Goal: Task Accomplishment & Management: Use online tool/utility

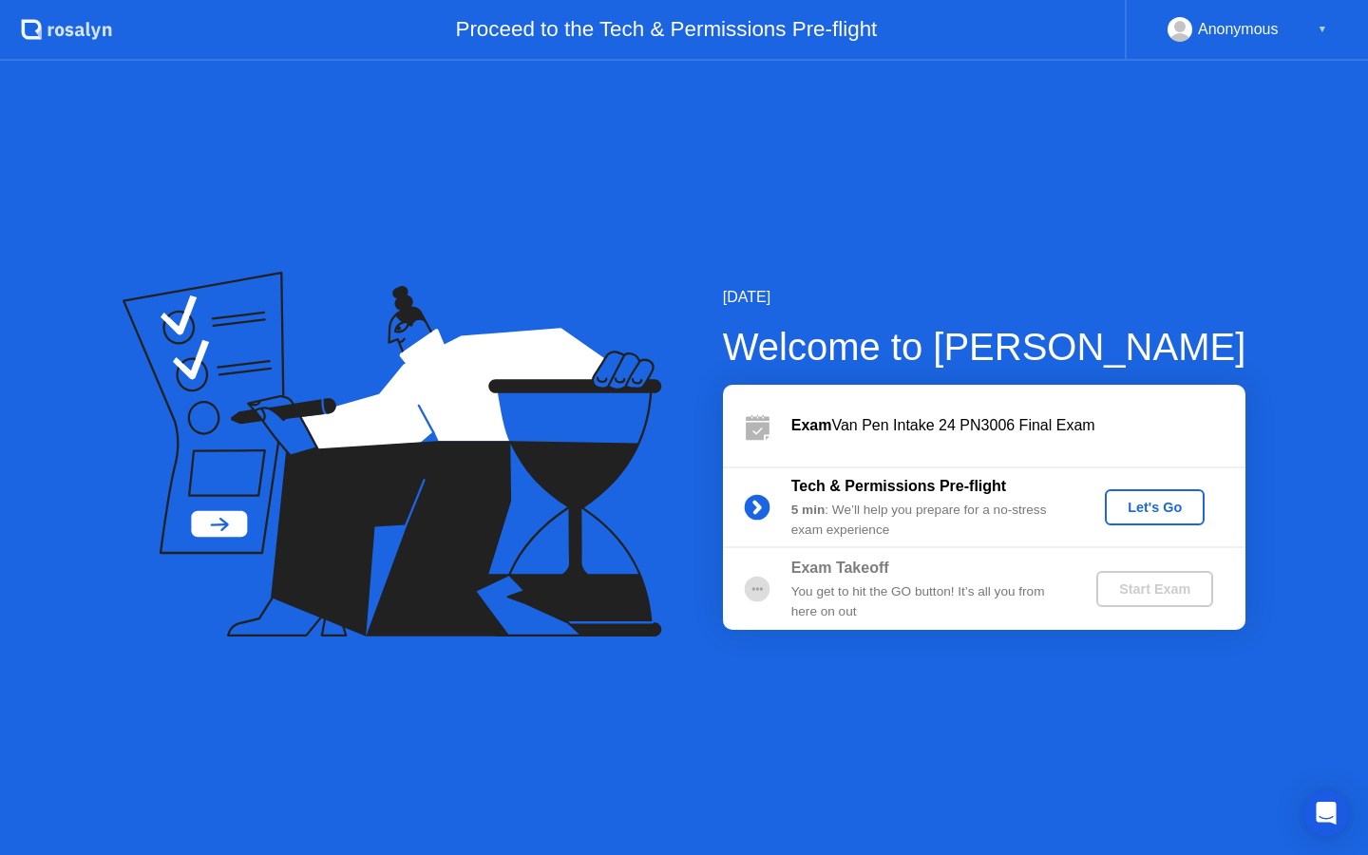
click at [1153, 509] on div "Let's Go" at bounding box center [1155, 507] width 85 height 15
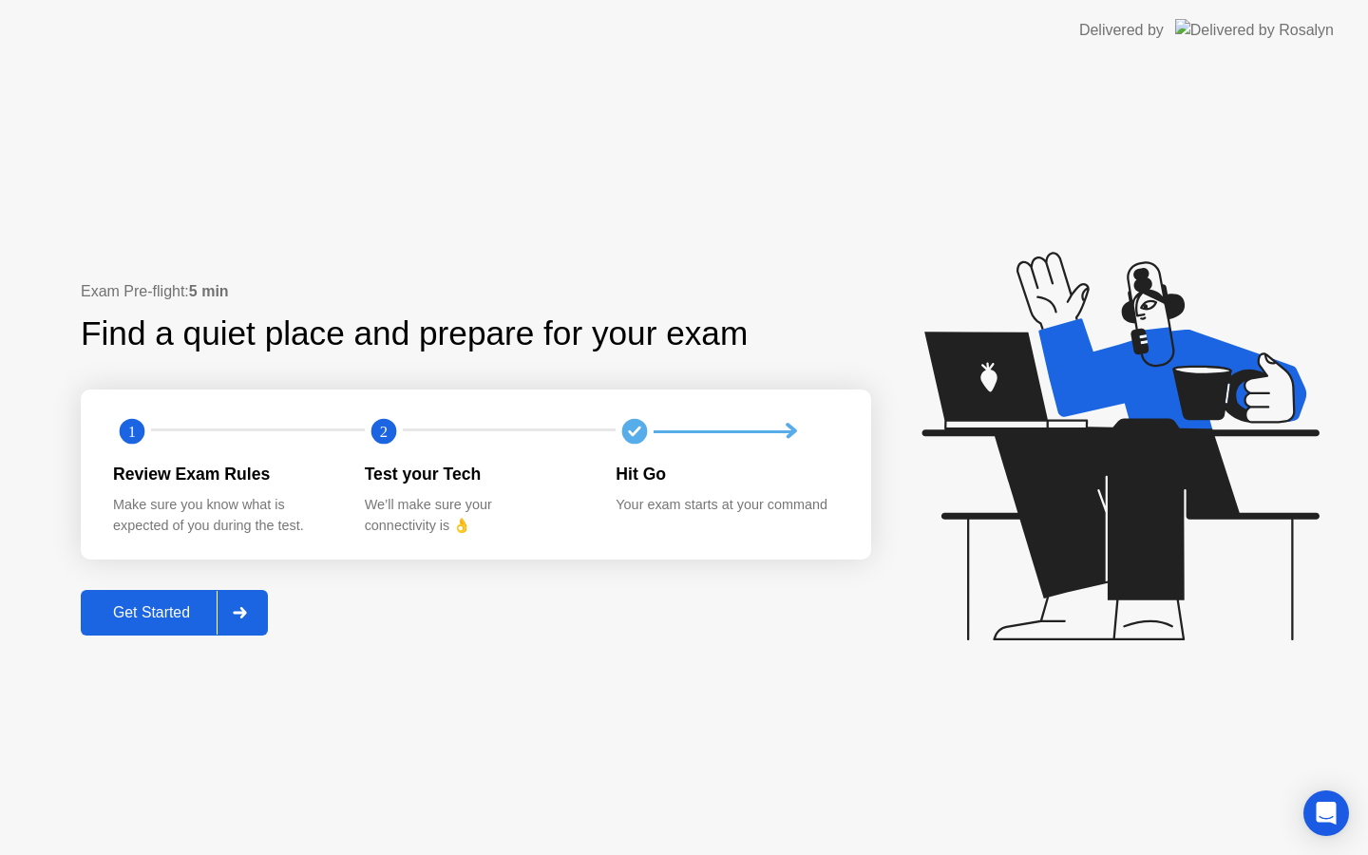
click at [255, 608] on div at bounding box center [240, 613] width 46 height 44
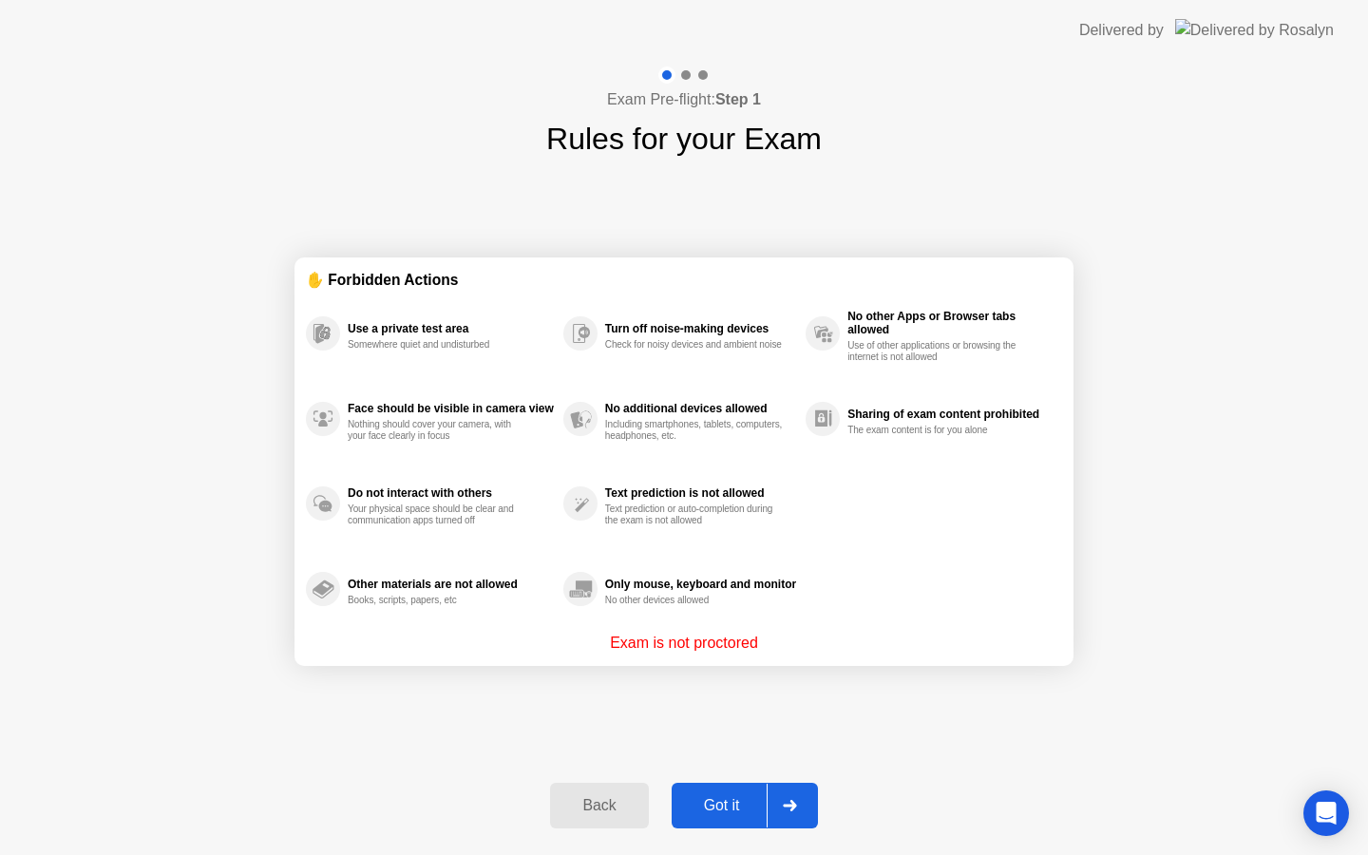
click at [782, 801] on div at bounding box center [790, 806] width 46 height 44
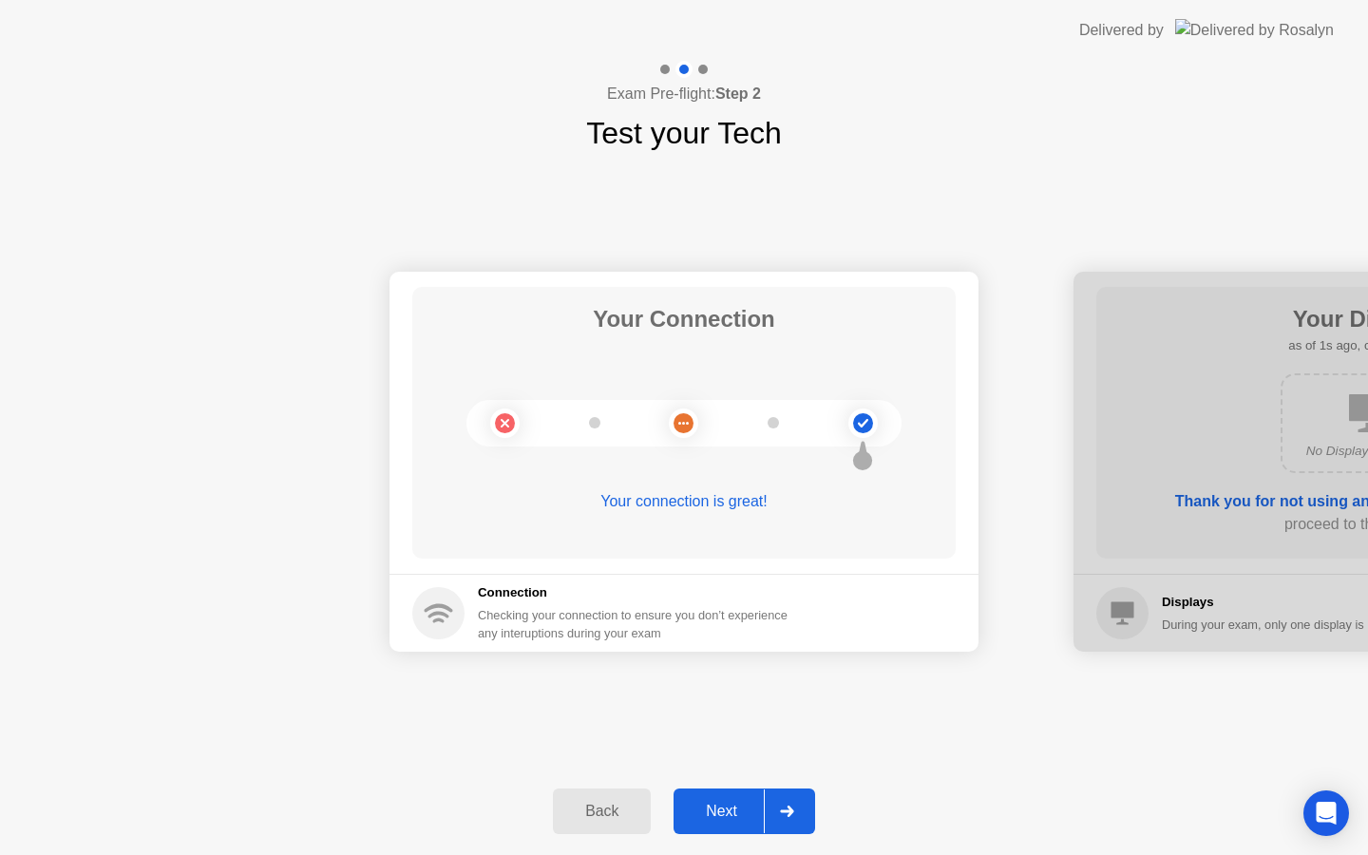
click at [783, 807] on icon at bounding box center [787, 811] width 14 height 11
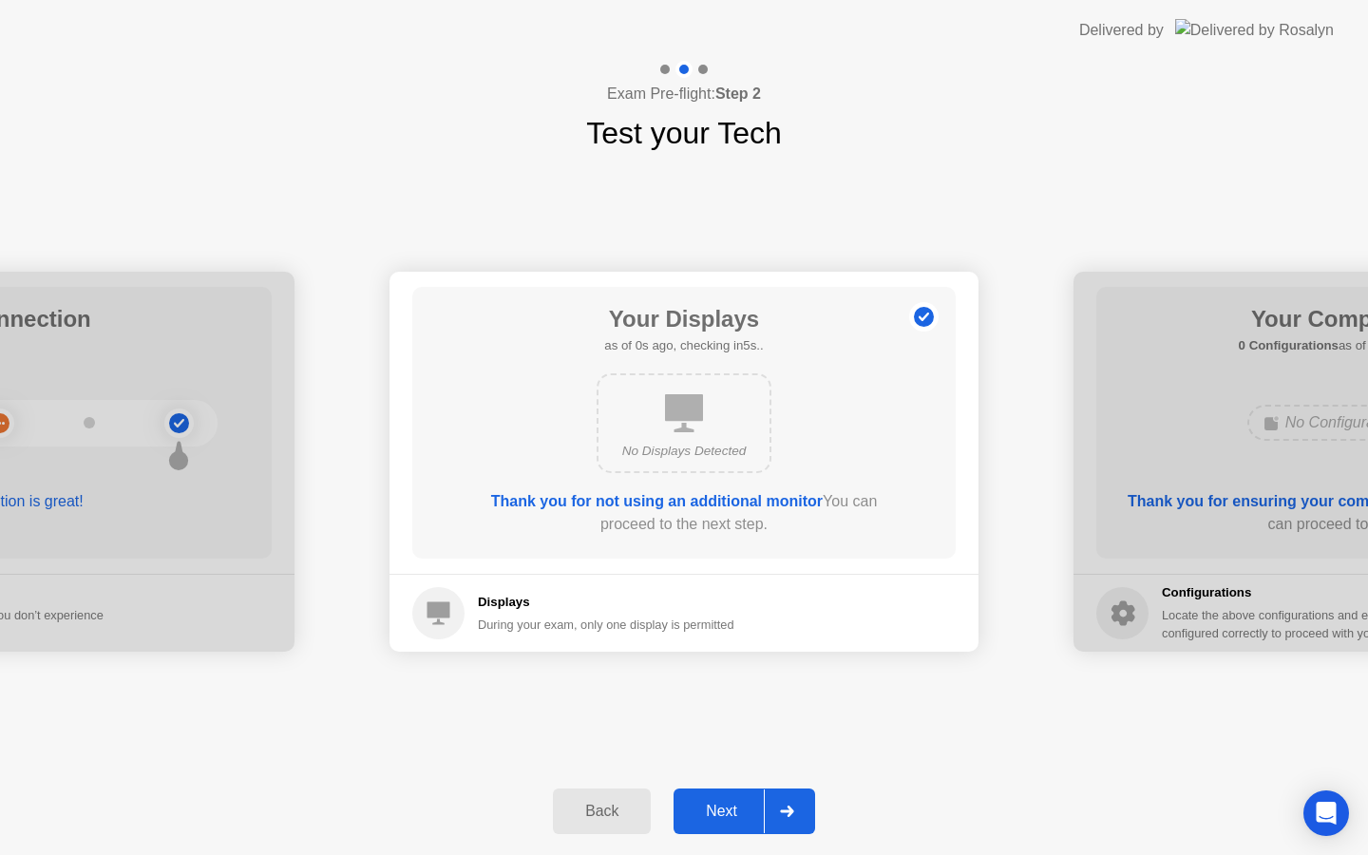
click at [783, 807] on icon at bounding box center [787, 811] width 14 height 11
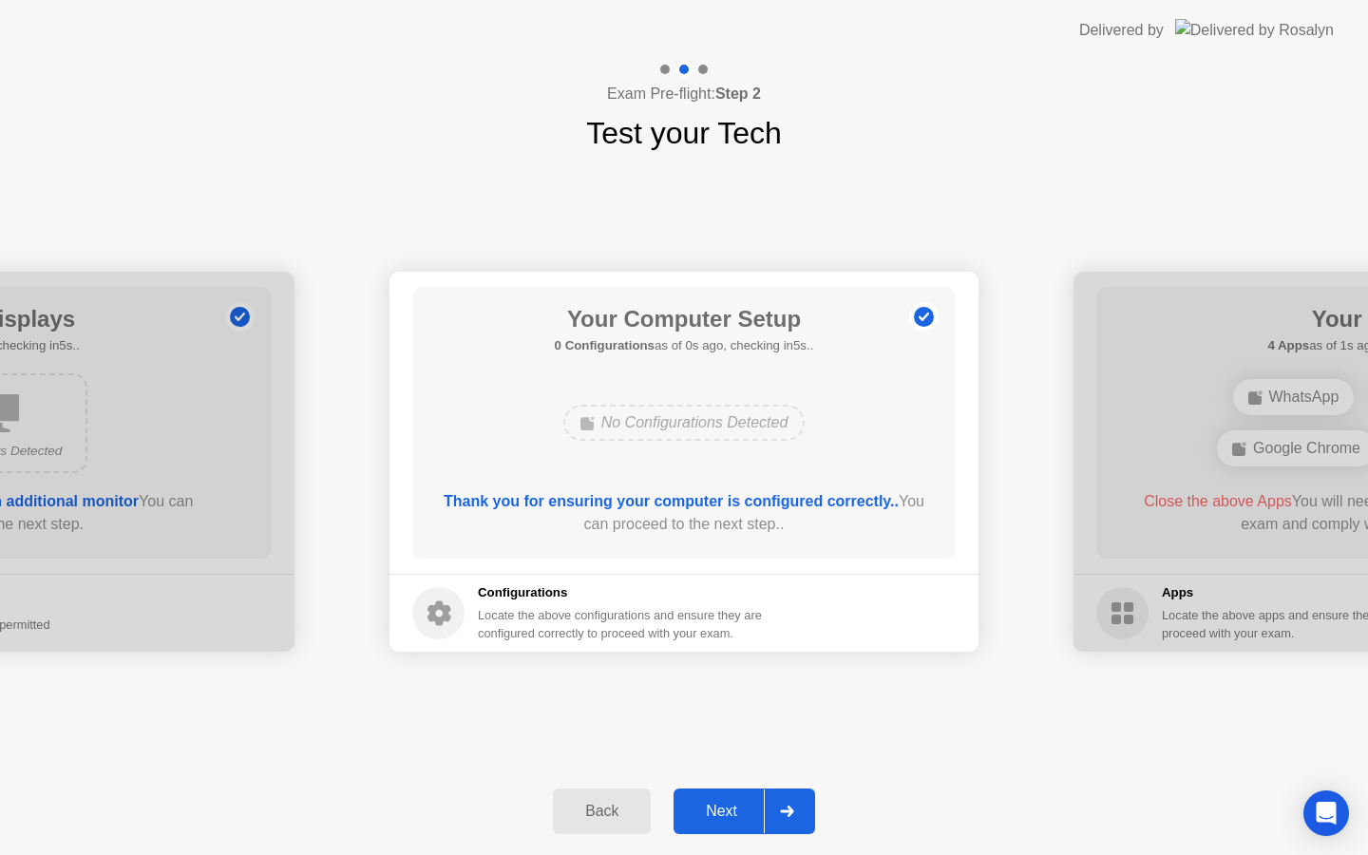
click at [783, 807] on icon at bounding box center [787, 811] width 14 height 11
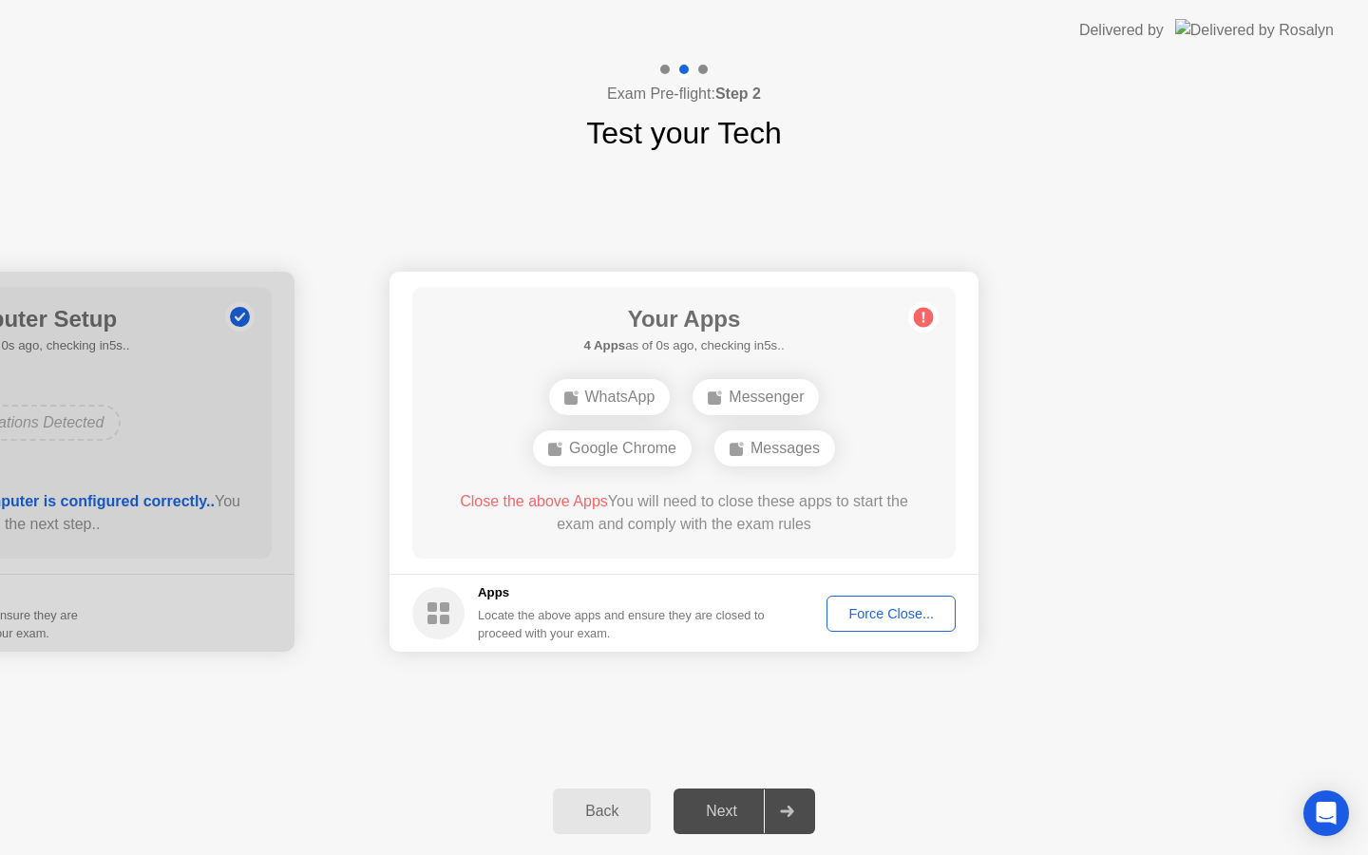
click at [897, 606] on div "Force Close..." at bounding box center [891, 613] width 116 height 15
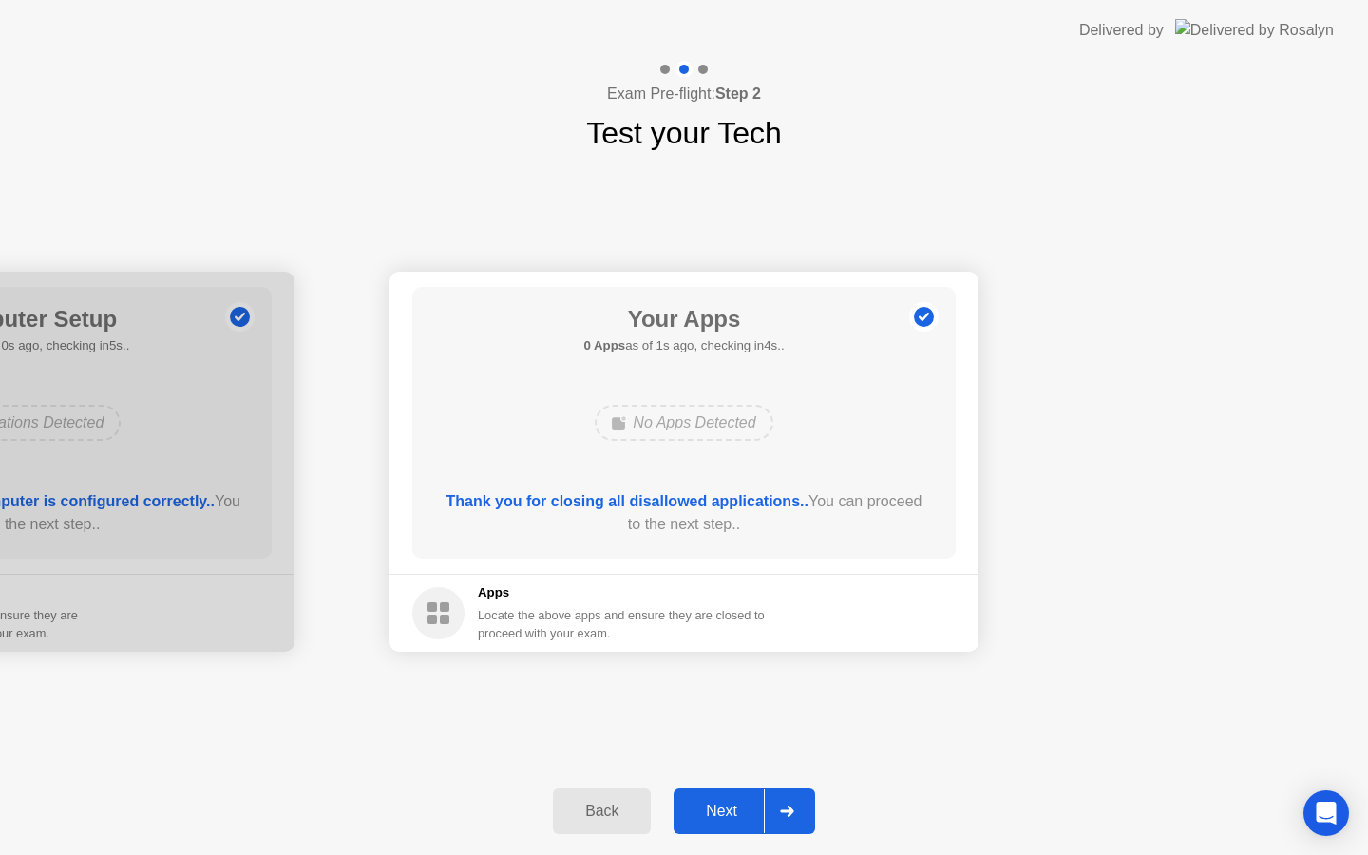
click at [784, 816] on icon at bounding box center [787, 811] width 14 height 11
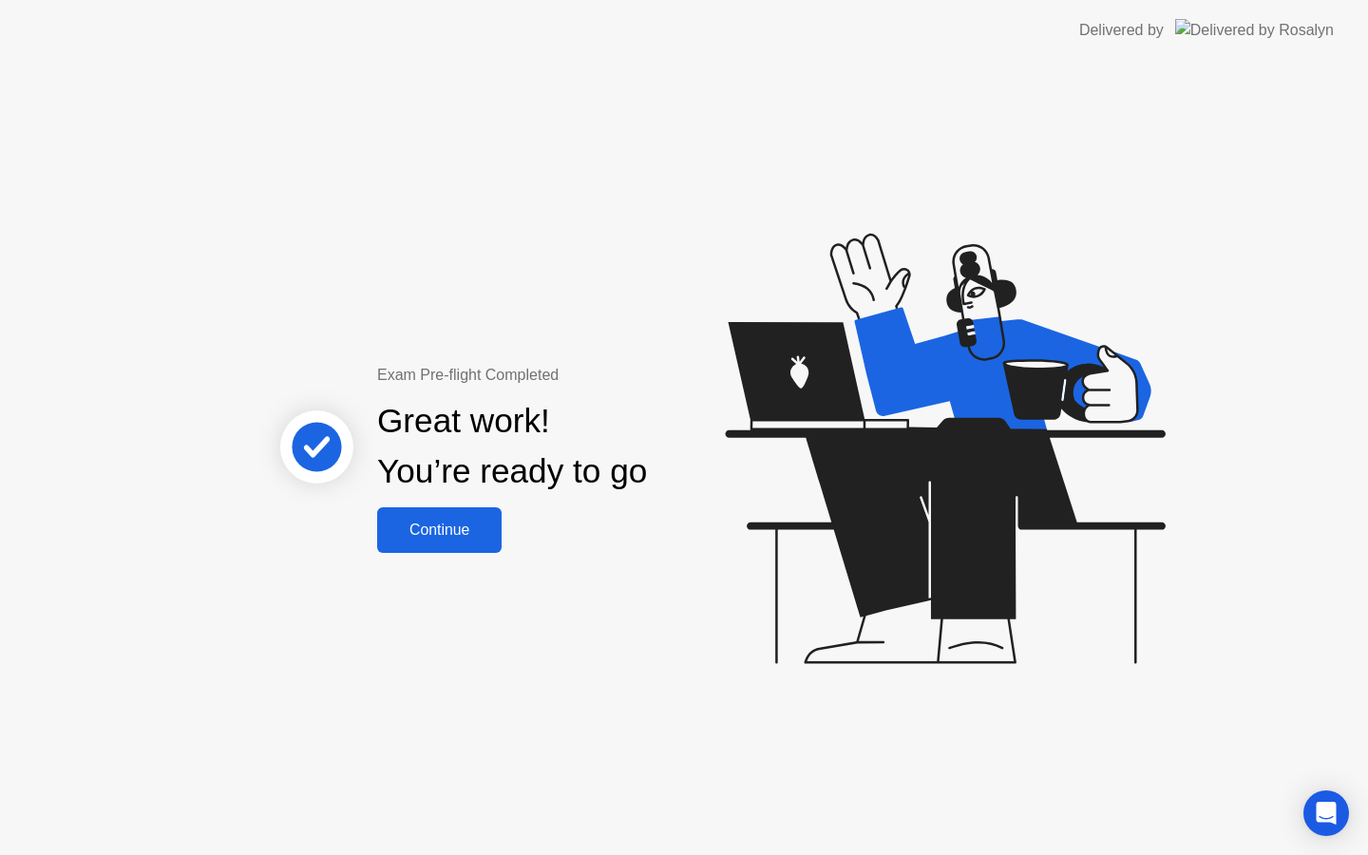
click at [417, 522] on div "Continue" at bounding box center [439, 530] width 113 height 17
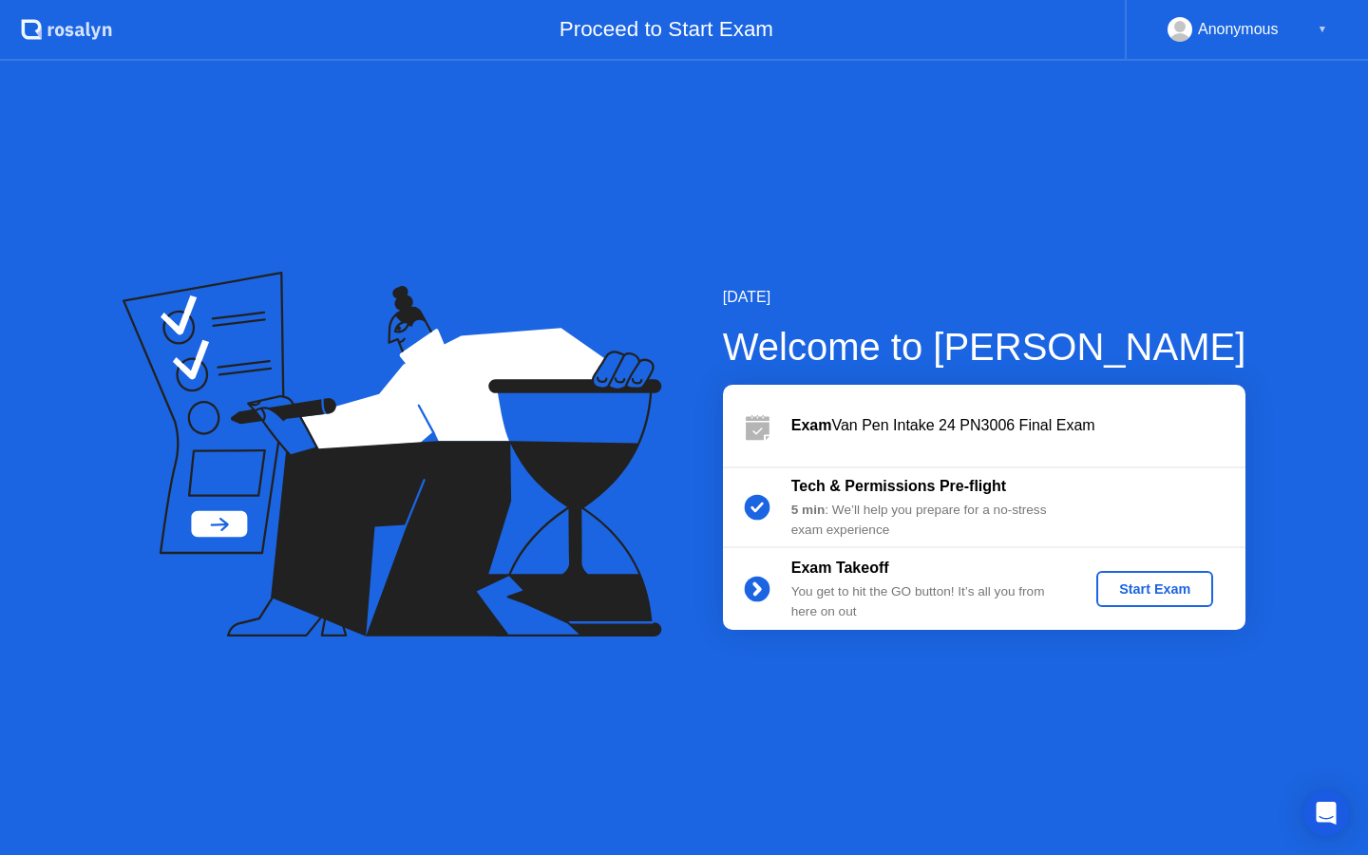
click at [1125, 590] on div "Start Exam" at bounding box center [1155, 589] width 102 height 15
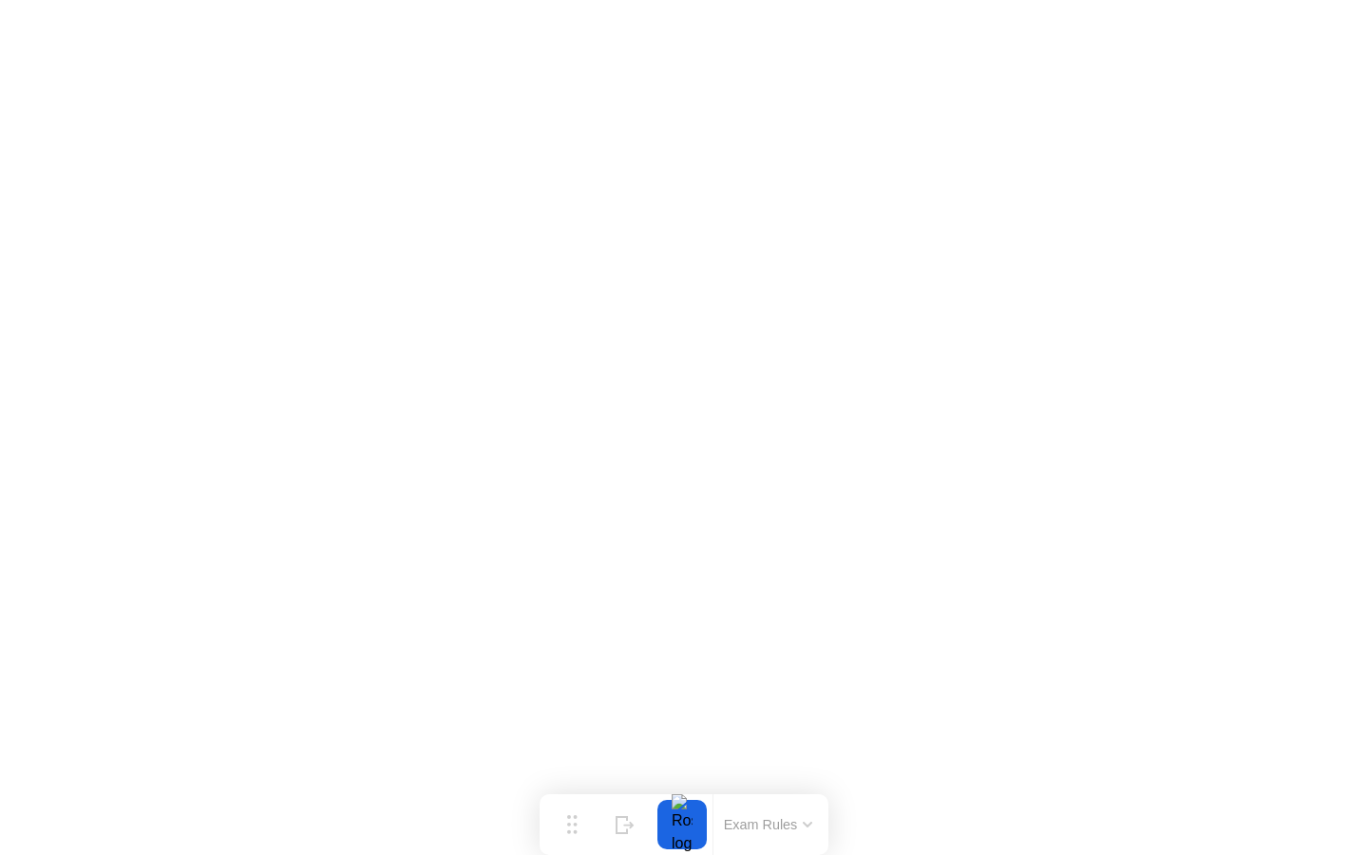
drag, startPoint x: 810, startPoint y: 805, endPoint x: 794, endPoint y: 807, distance: 16.3
click at [783, 807] on div "Exam Rules" at bounding box center [768, 824] width 110 height 61
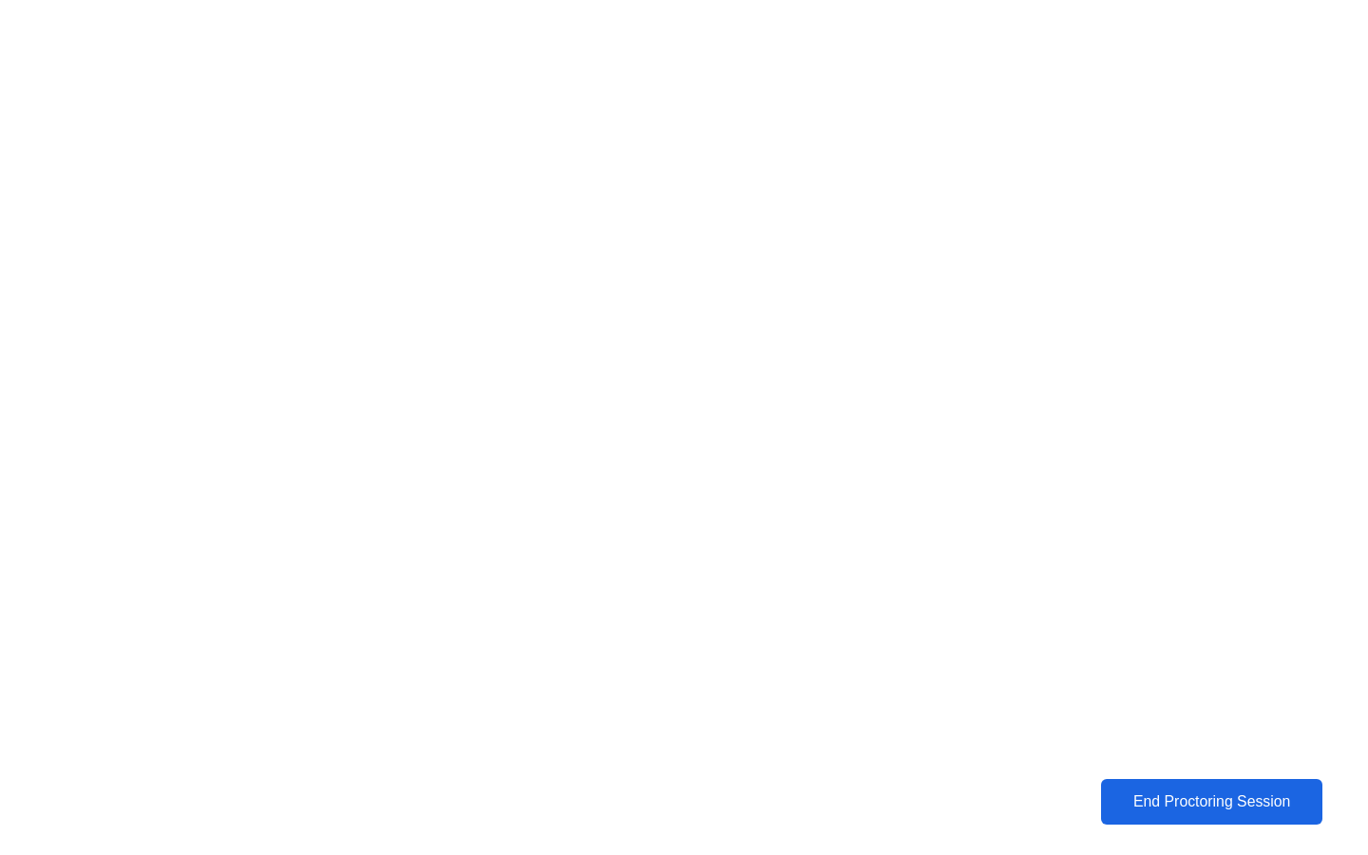
click at [1129, 807] on div "End Proctoring Session" at bounding box center [1212, 802] width 212 height 17
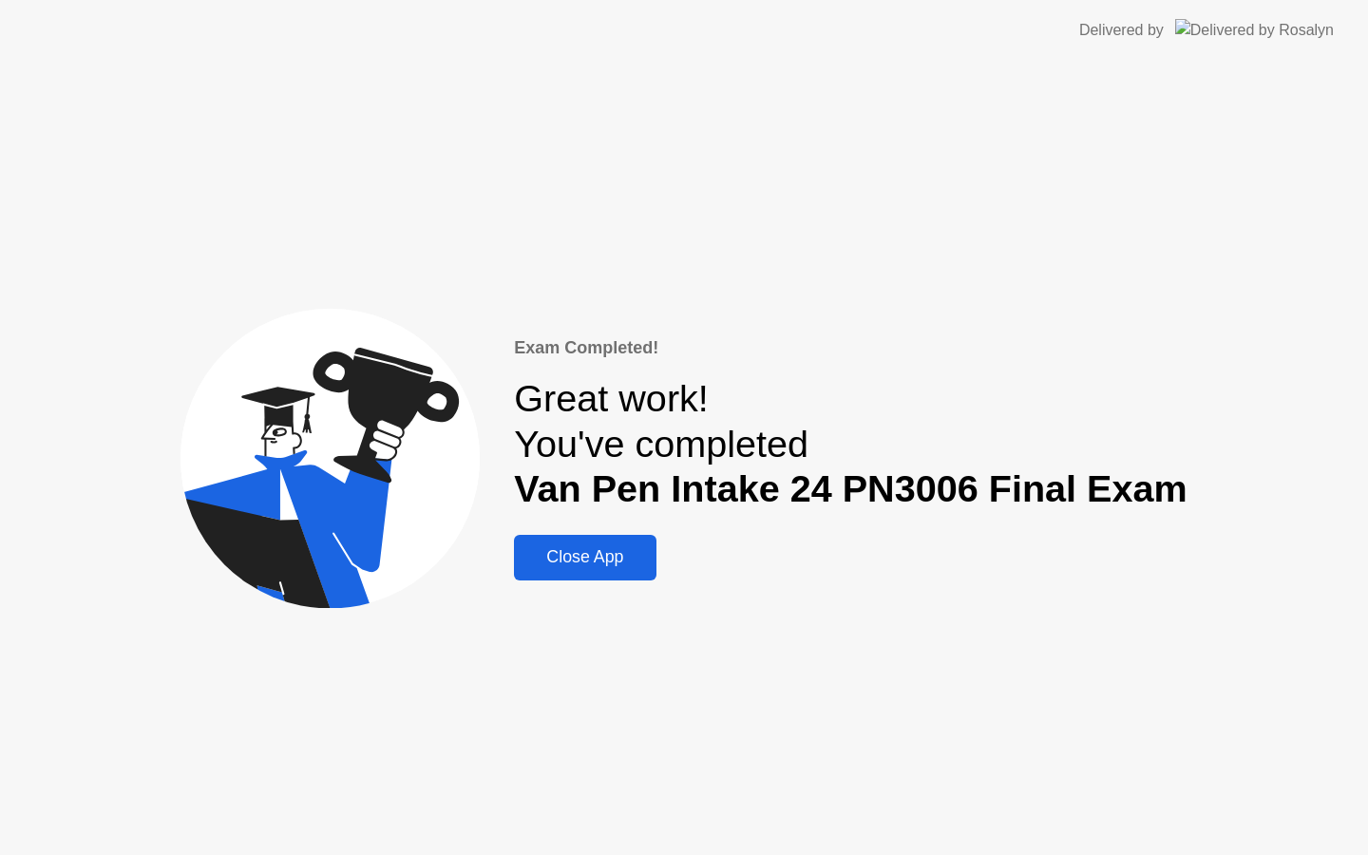
click at [617, 563] on div "Close App" at bounding box center [585, 557] width 130 height 20
